Goal: Task Accomplishment & Management: Manage account settings

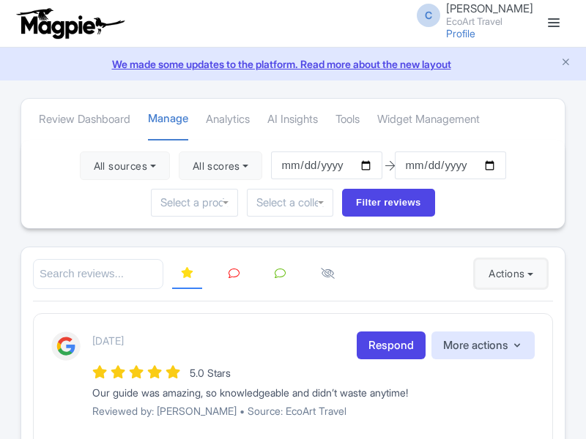
click at [507, 274] on button "Actions" at bounding box center [510, 273] width 72 height 29
click at [0, 0] on link "Import new reviews" at bounding box center [0, 0] width 0 height 0
